Goal: Transaction & Acquisition: Purchase product/service

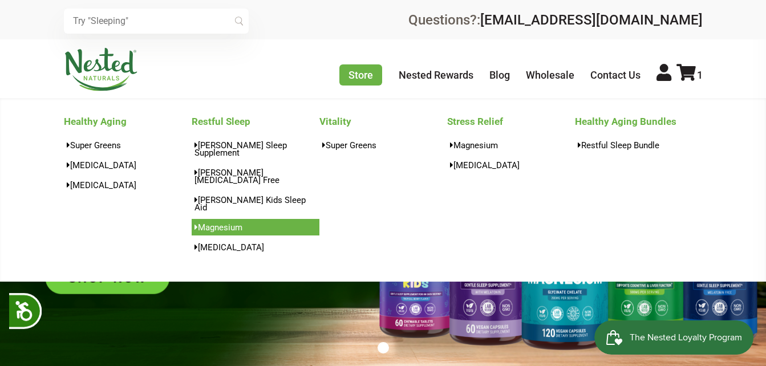
click at [225, 219] on link "Magnesium" at bounding box center [256, 227] width 128 height 17
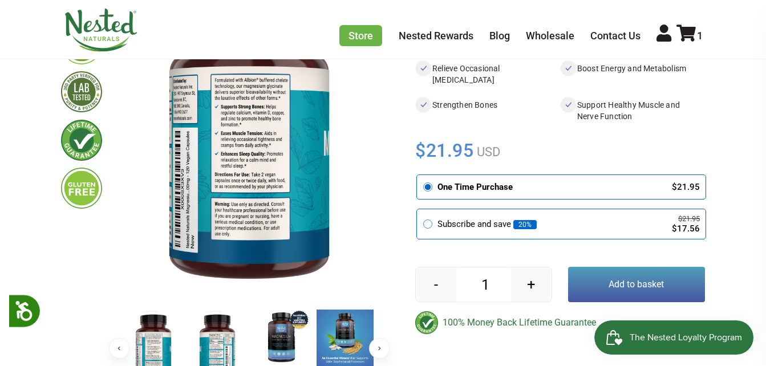
scroll to position [171, 0]
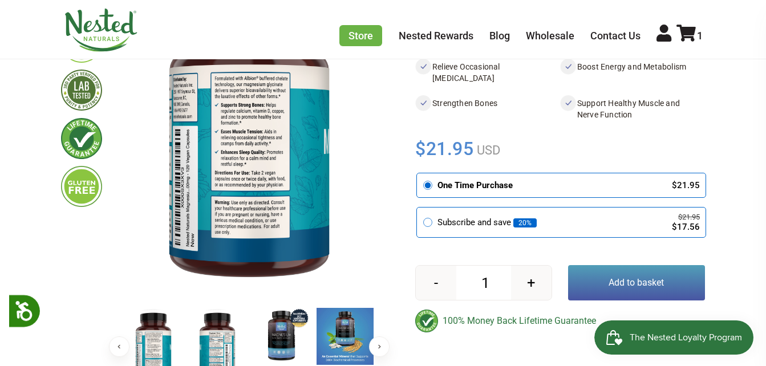
click at [528, 273] on button "+" at bounding box center [531, 283] width 40 height 34
type input "2"
click at [598, 269] on button "Add to basket" at bounding box center [636, 282] width 137 height 35
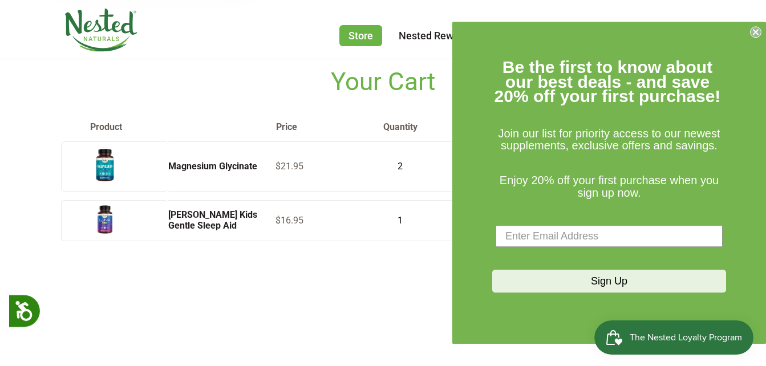
scroll to position [57, 0]
click at [755, 31] on icon "Close dialog" at bounding box center [755, 32] width 5 height 5
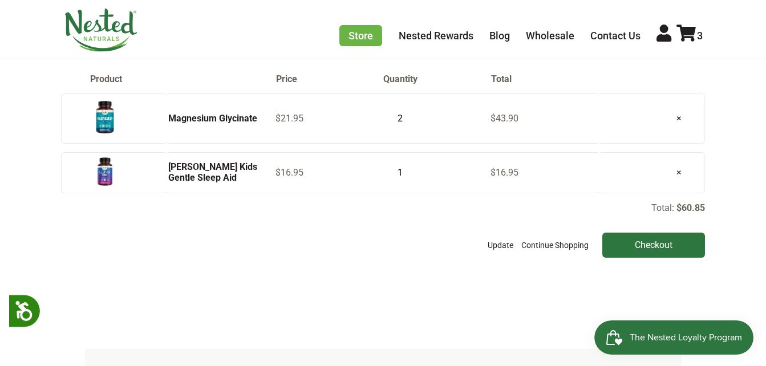
scroll to position [171, 0]
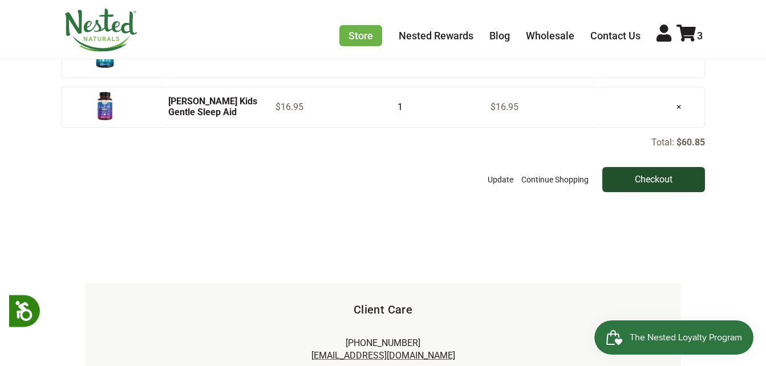
click at [629, 179] on input "Checkout" at bounding box center [653, 179] width 103 height 25
